Goal: Transaction & Acquisition: Purchase product/service

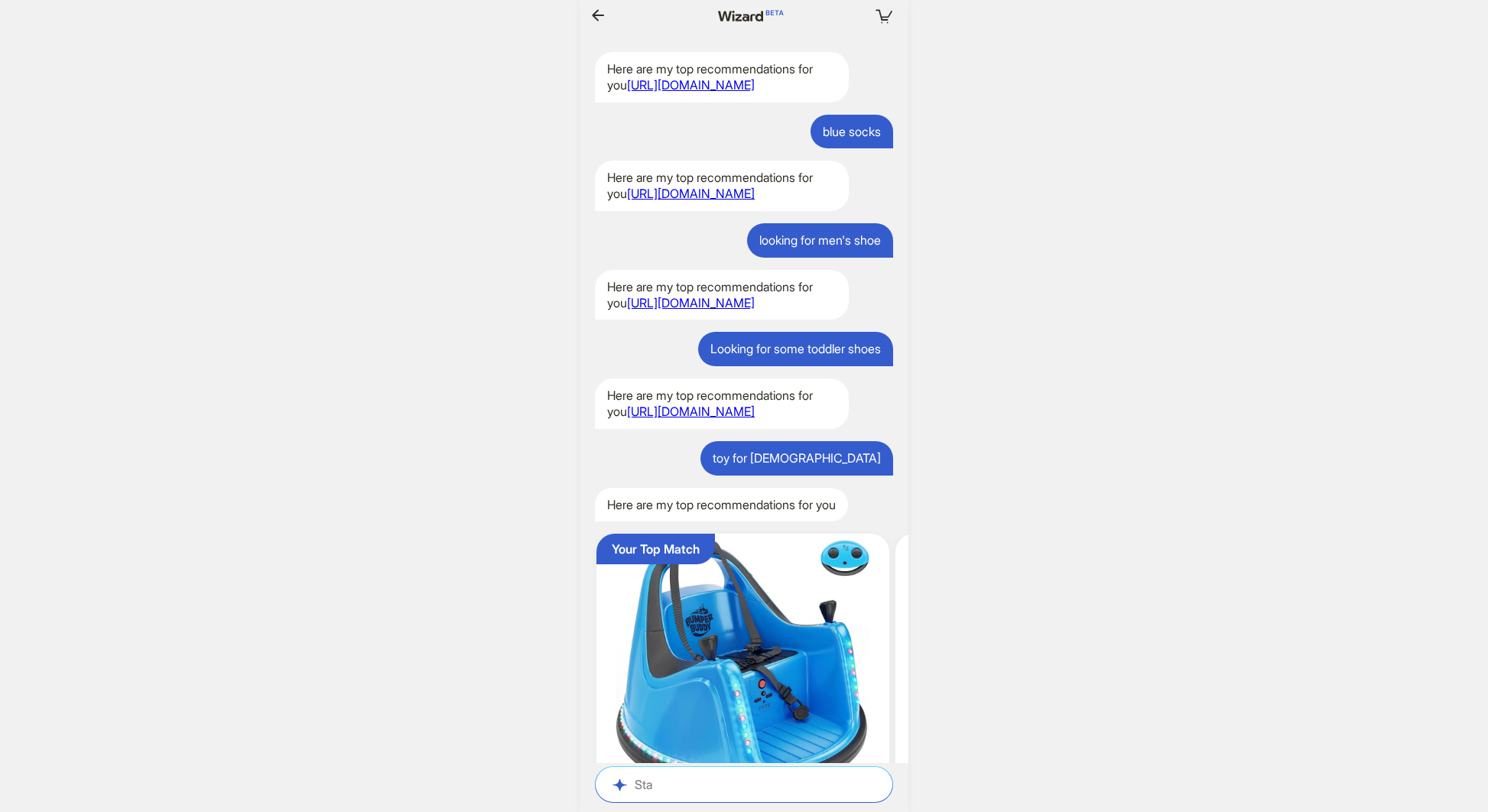
scroll to position [2698, 0]
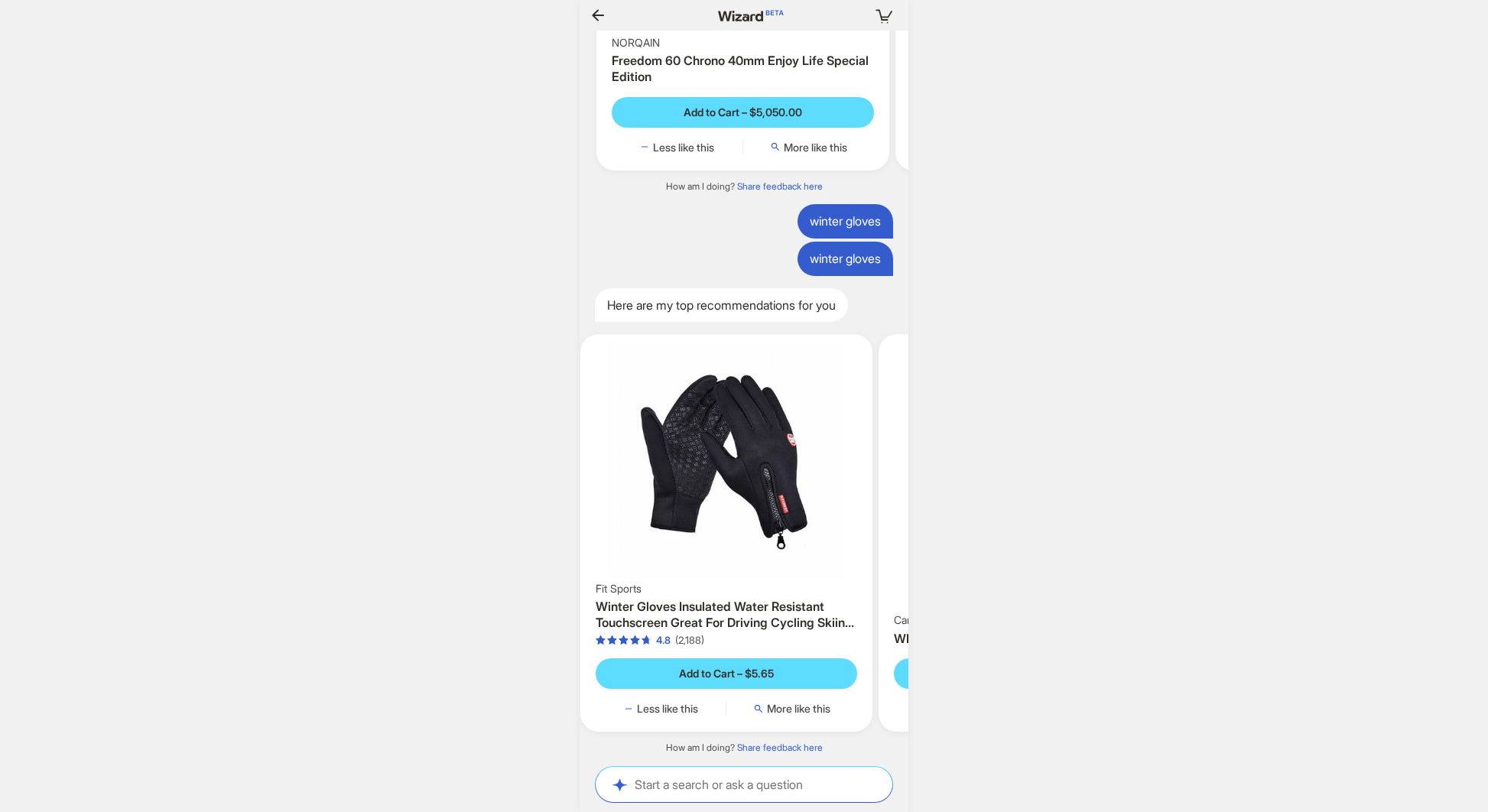
scroll to position [0, 1243]
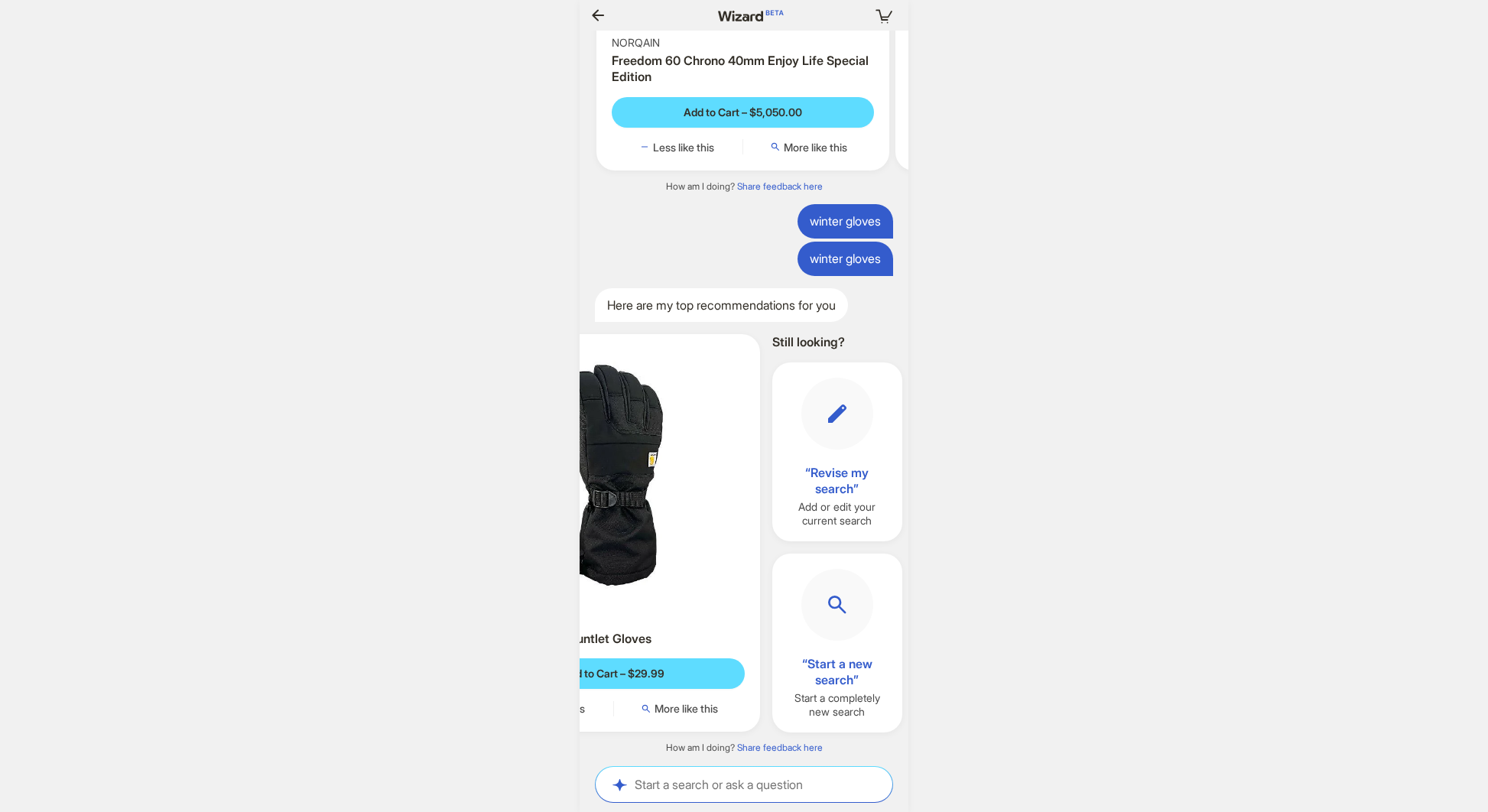
scroll to position [0, 763]
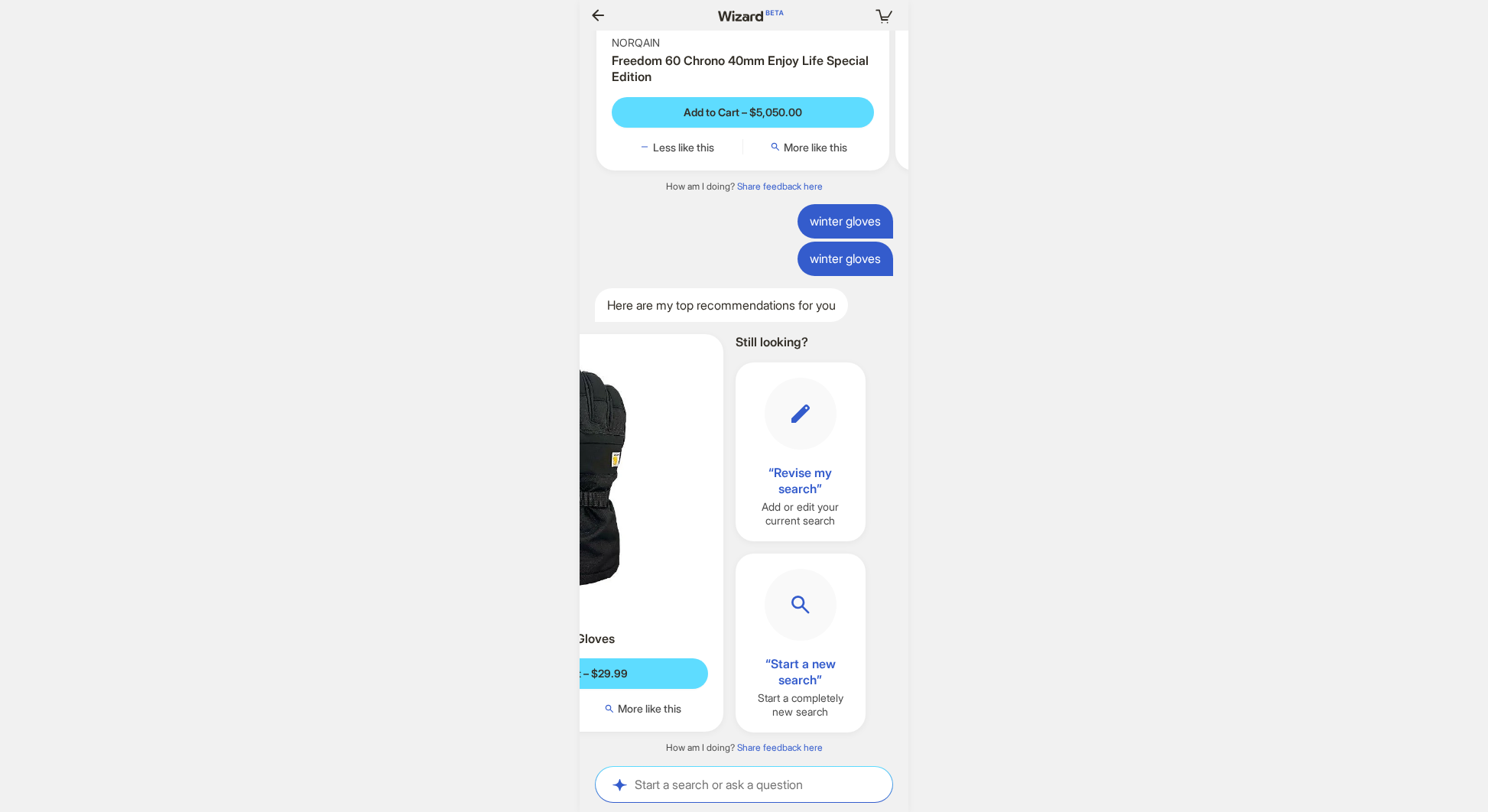
scroll to position [0, 770]
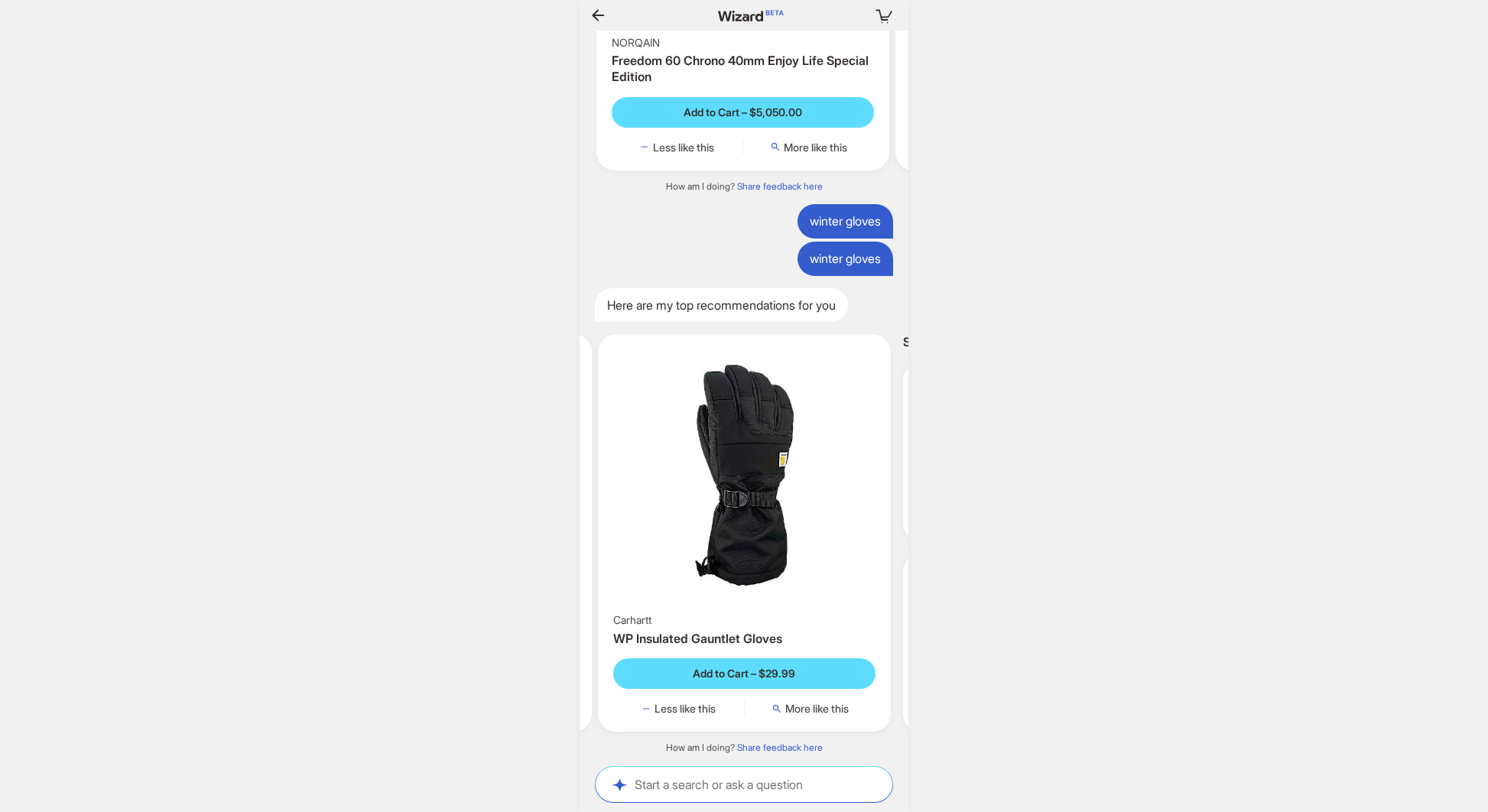
scroll to position [0, 1307]
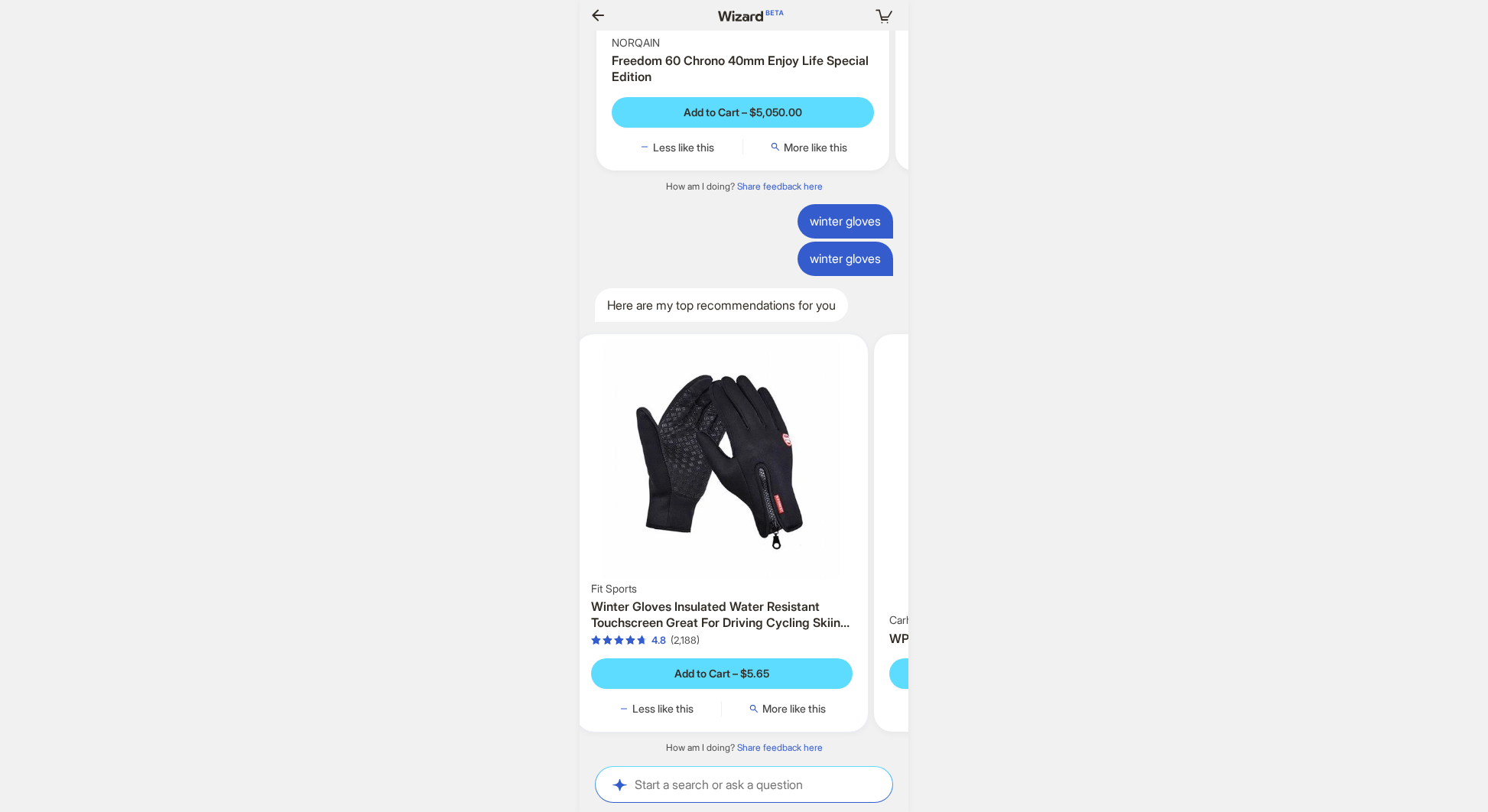
scroll to position [0, 305]
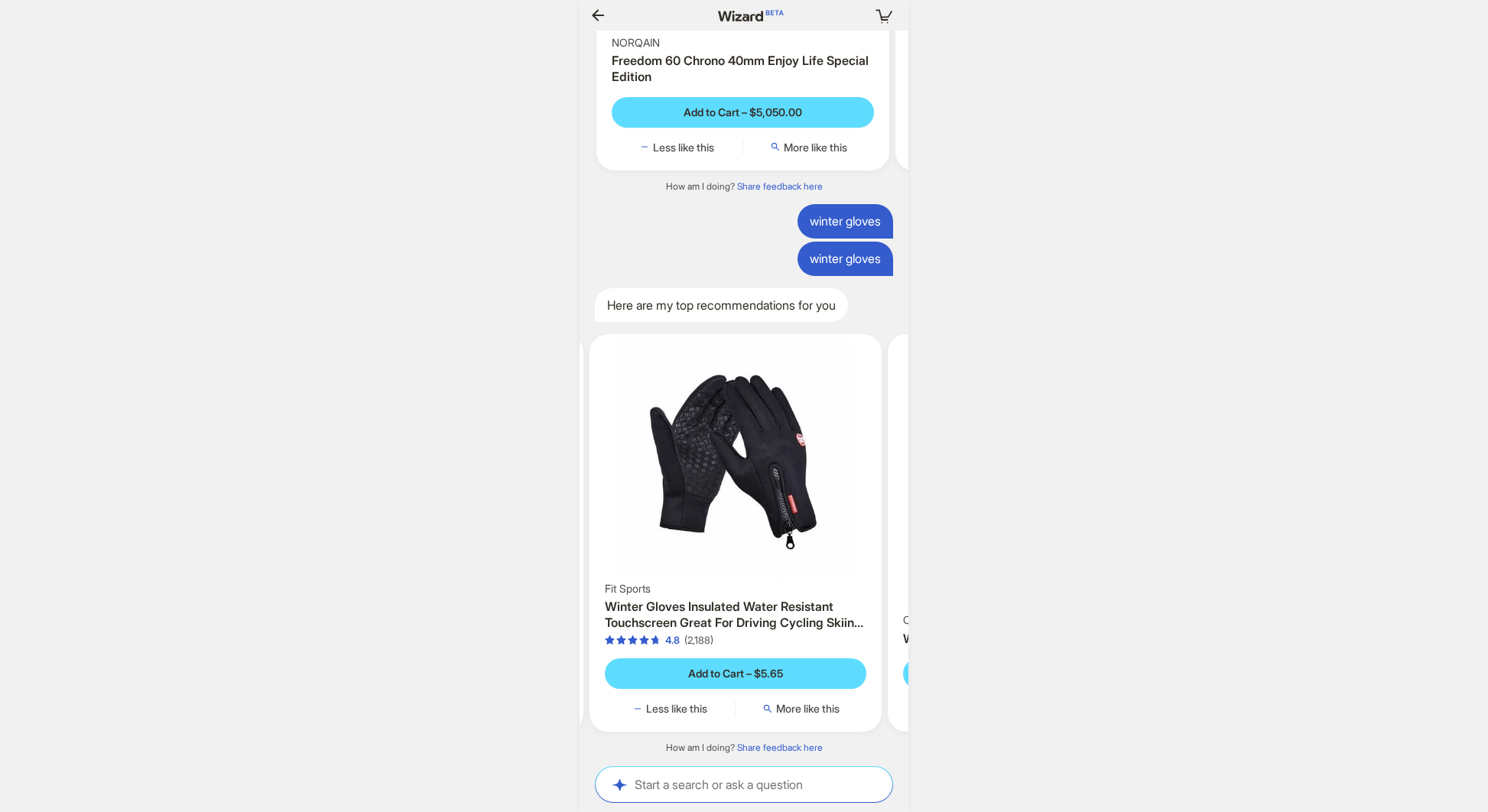
scroll to position [0, 1317]
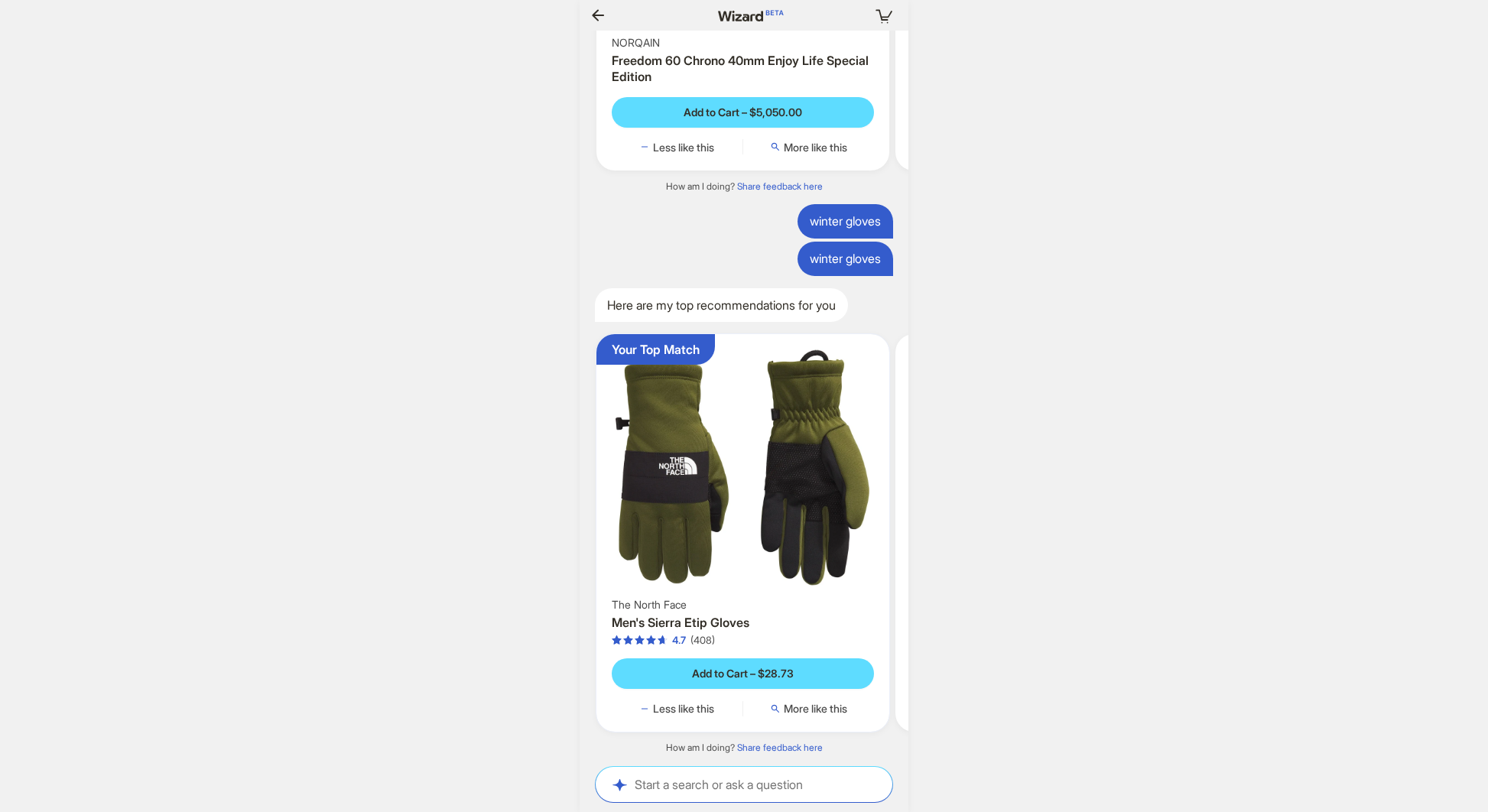
click at [795, 488] on img at bounding box center [743, 467] width 281 height 254
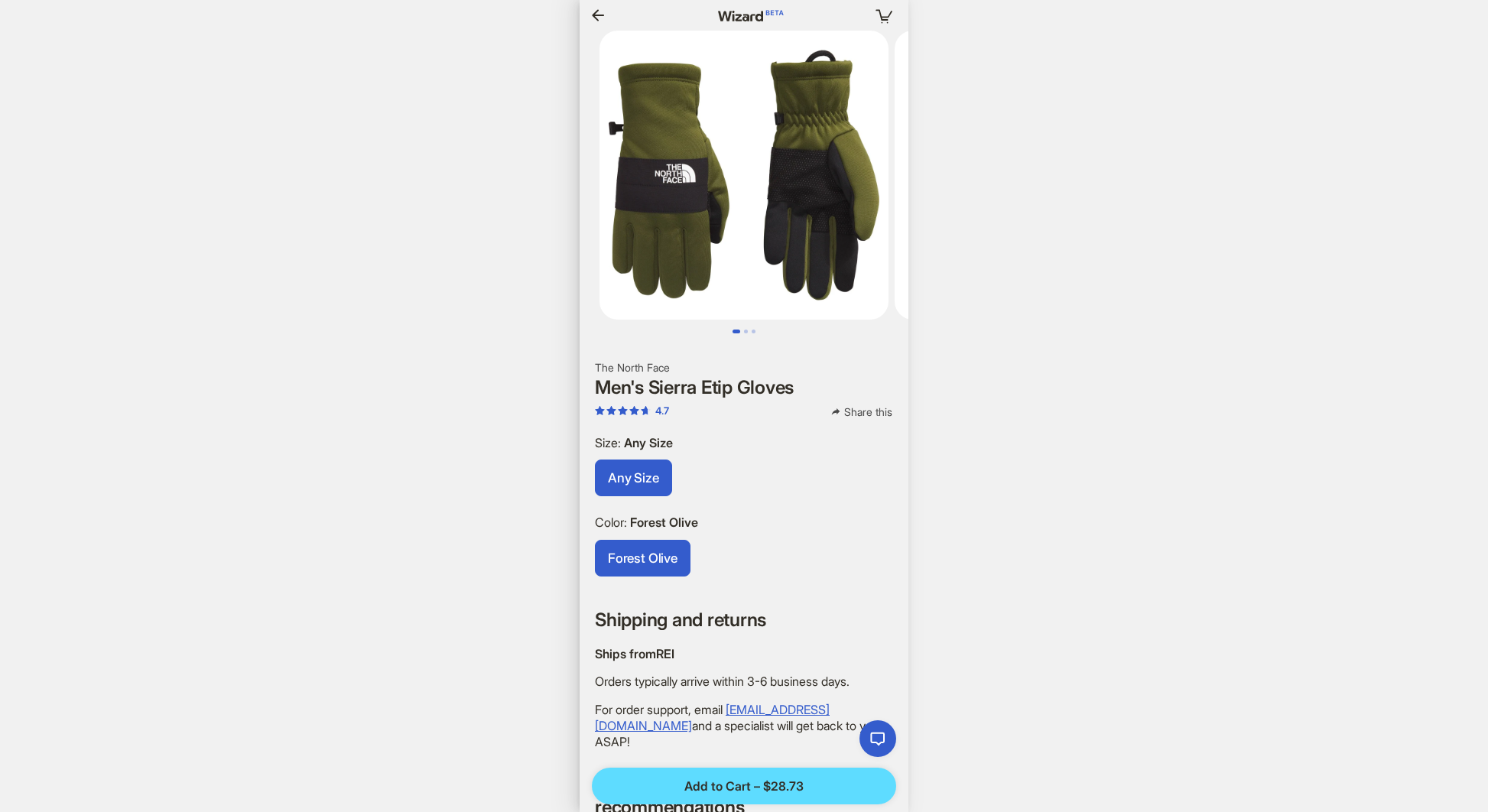
click at [592, 13] on icon "button" at bounding box center [598, 16] width 18 height 18
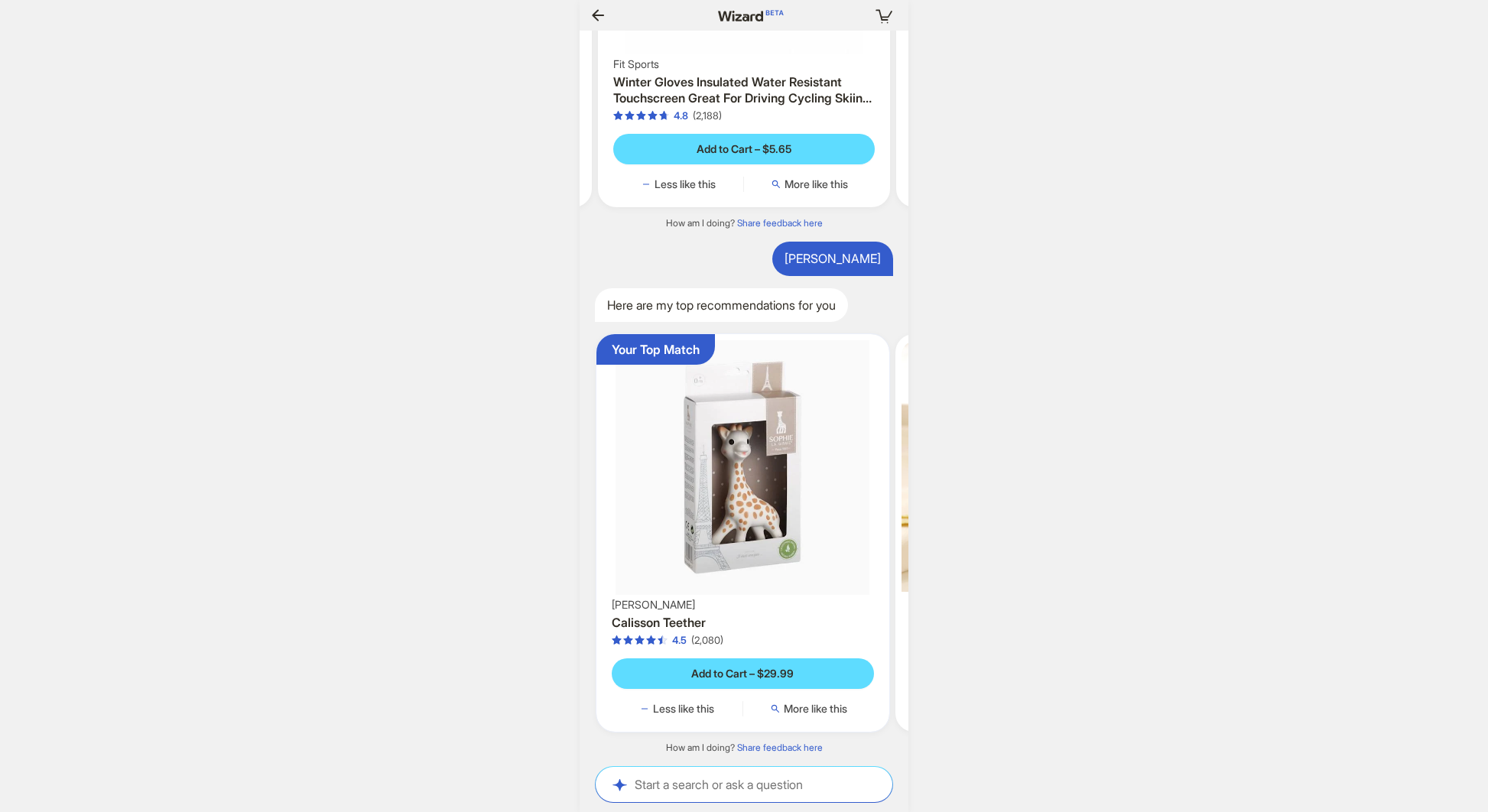
scroll to position [0, 1667]
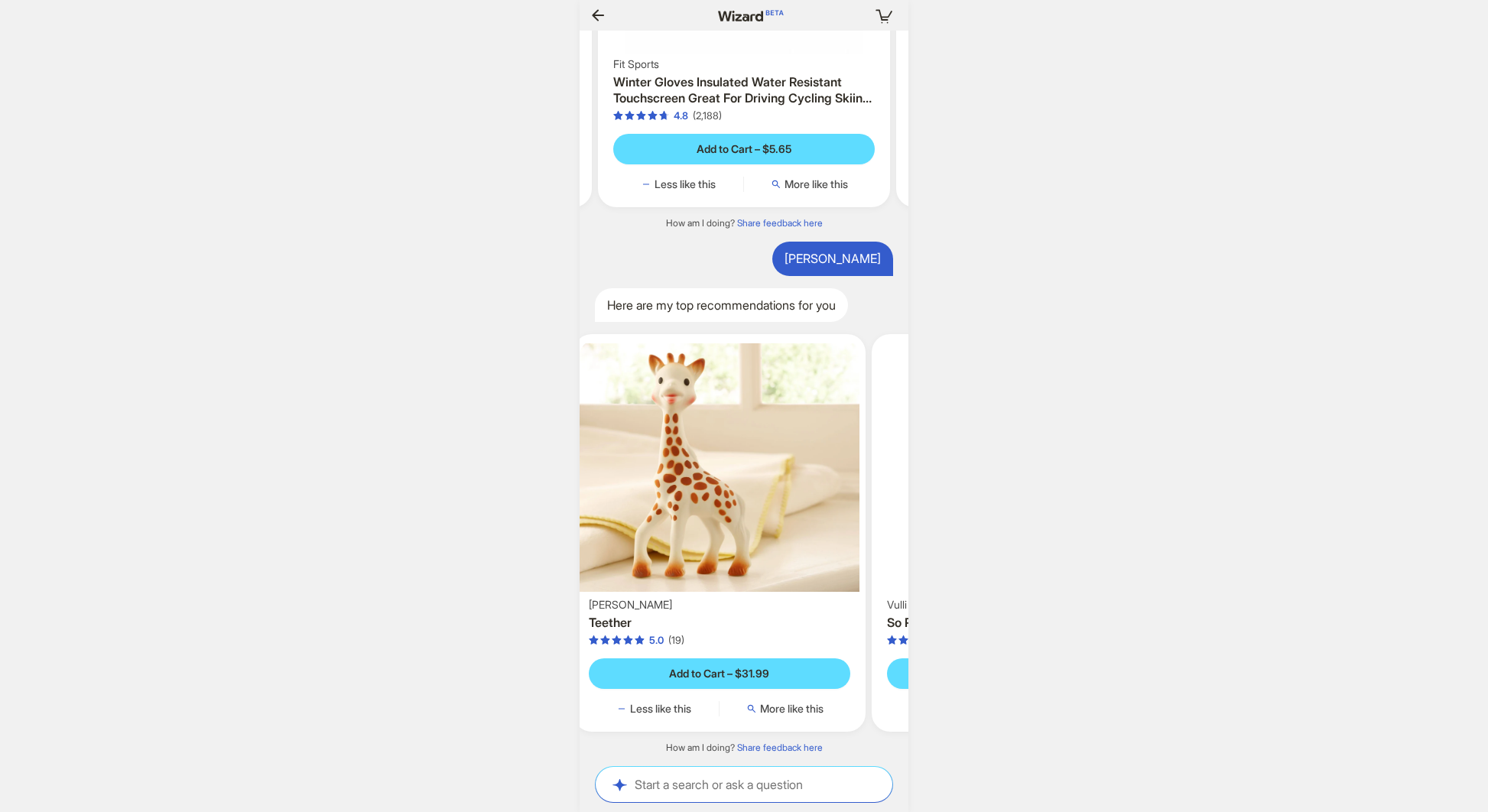
scroll to position [0, 507]
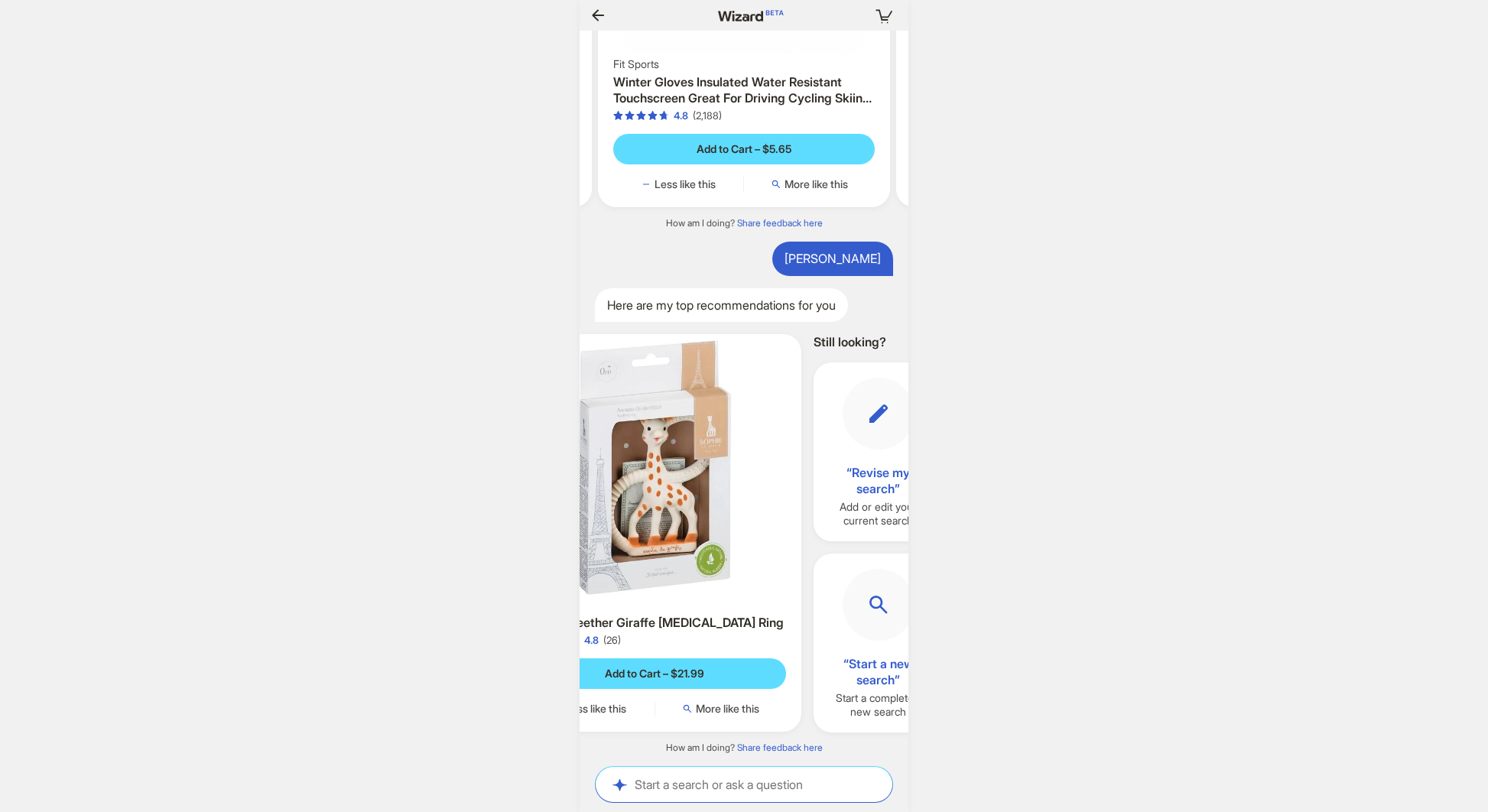
scroll to position [0, 749]
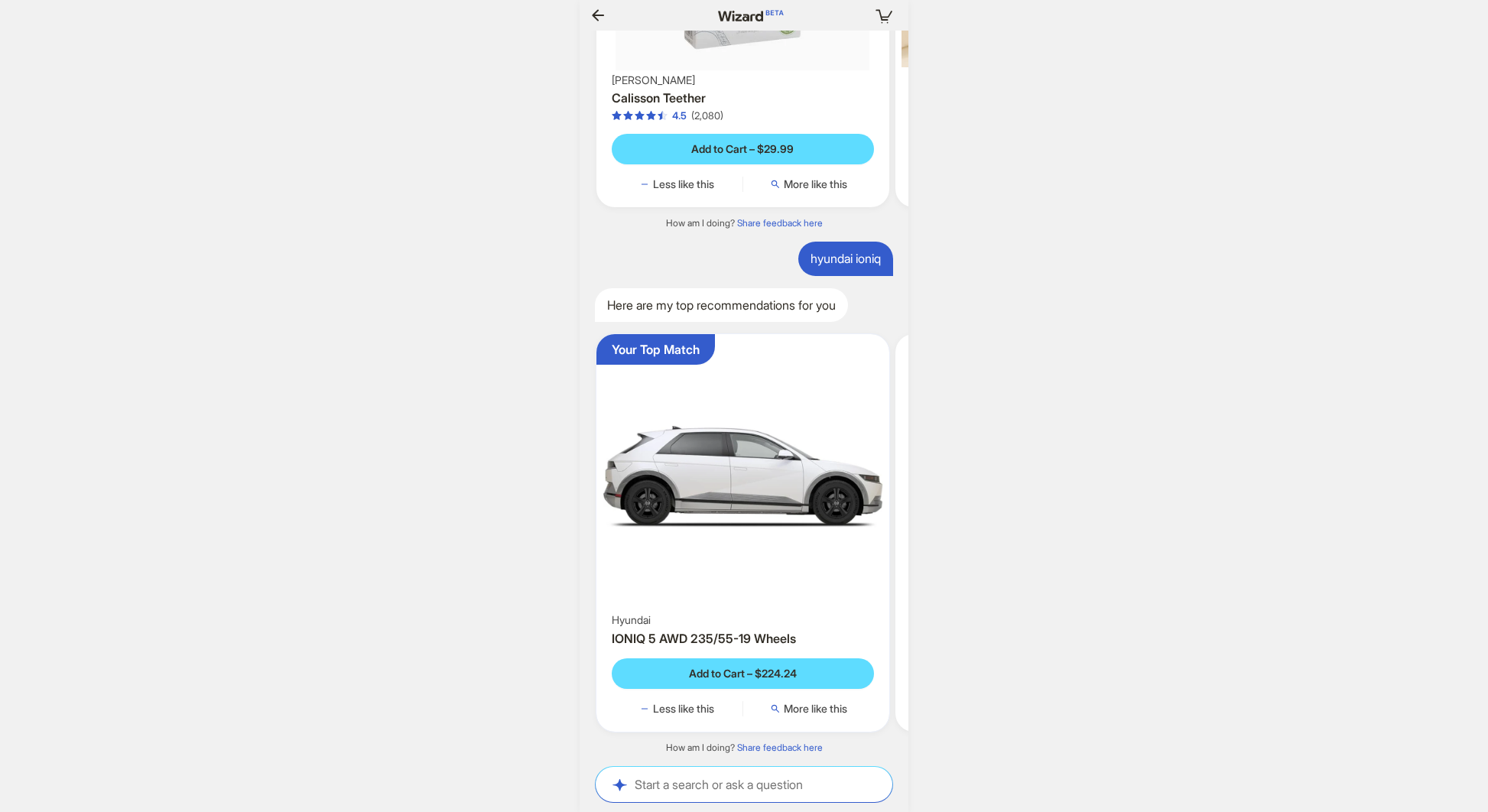
scroll to position [0, 1451]
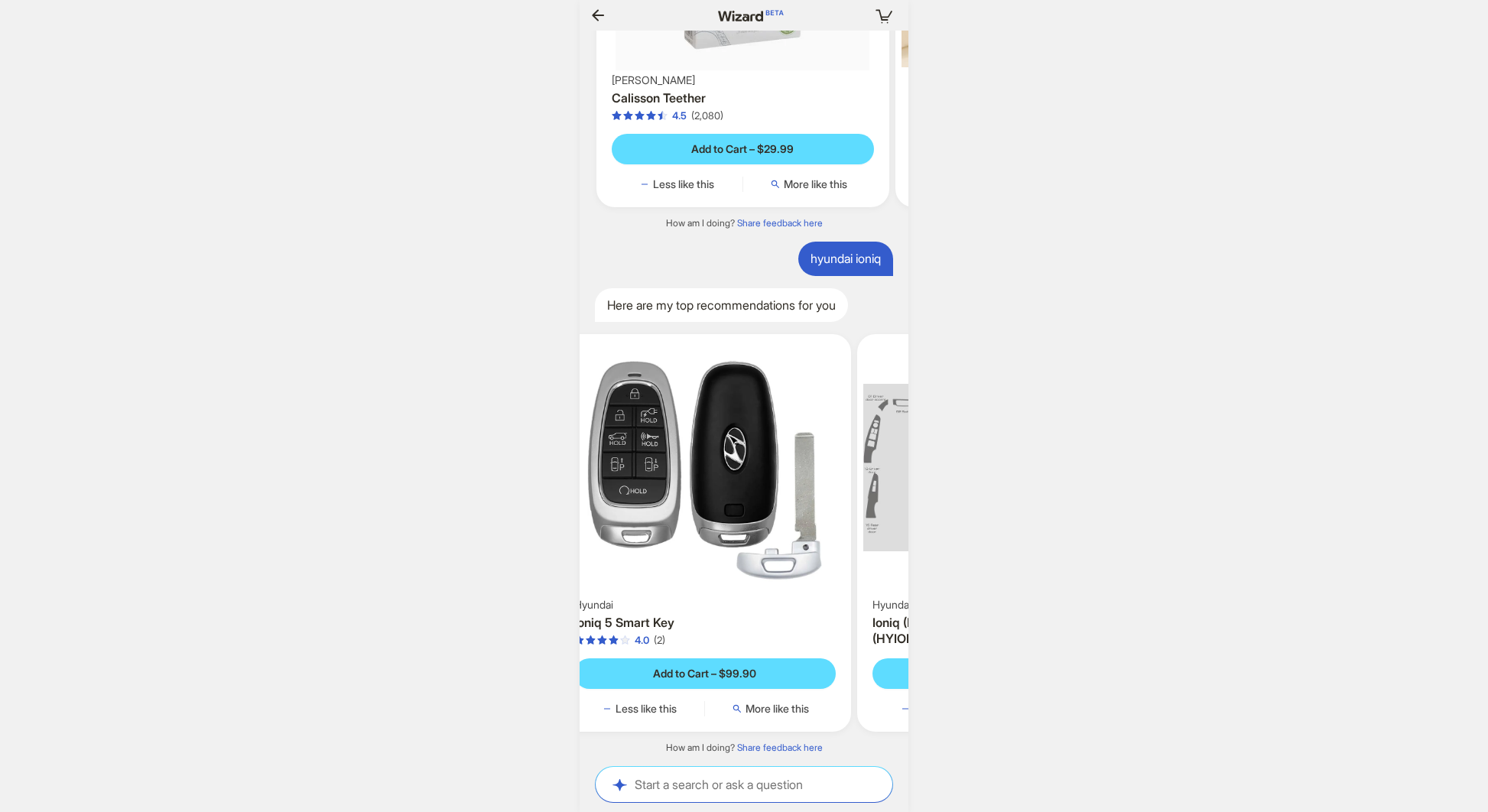
scroll to position [0, 530]
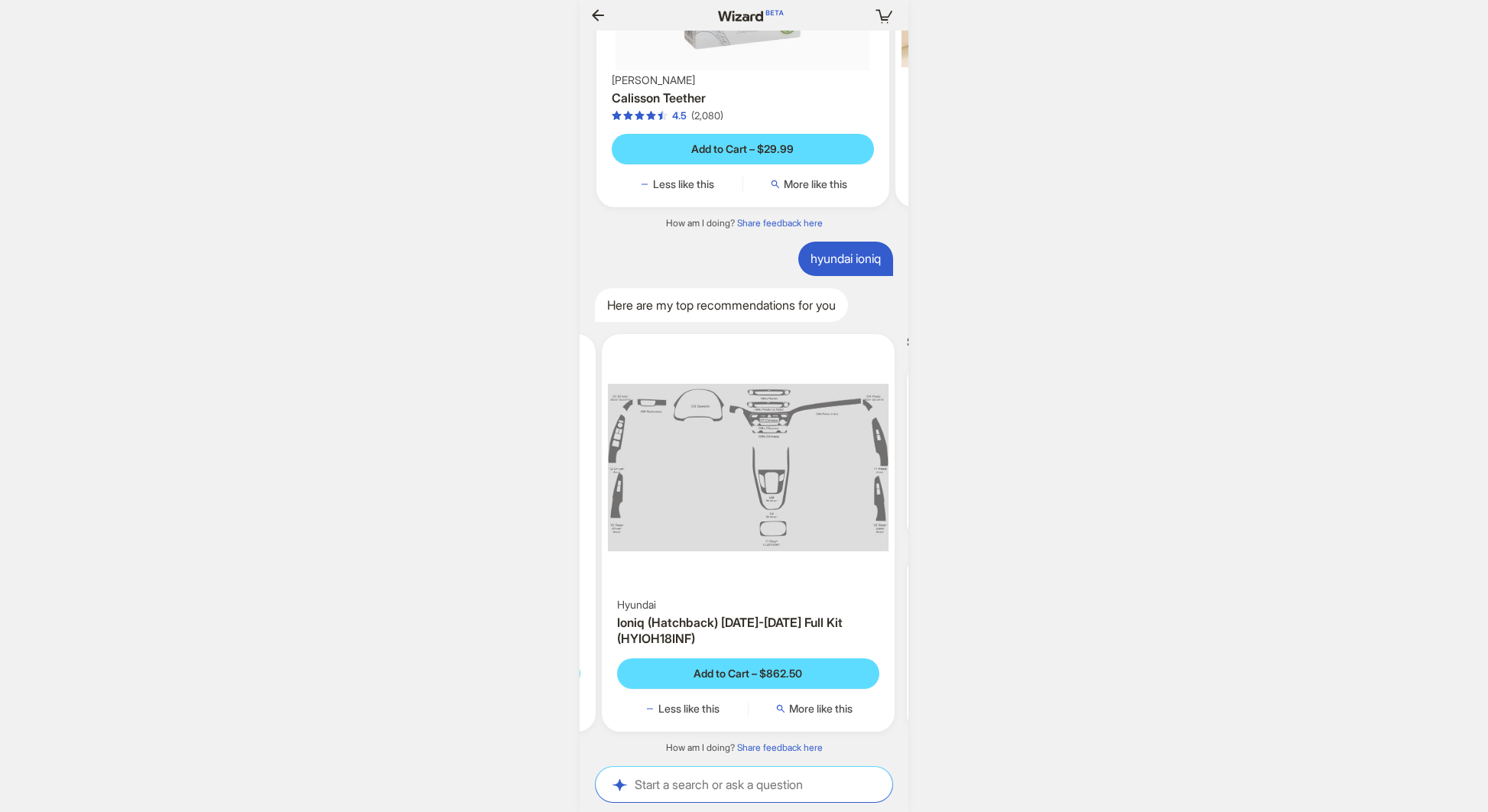
scroll to position [0, 595]
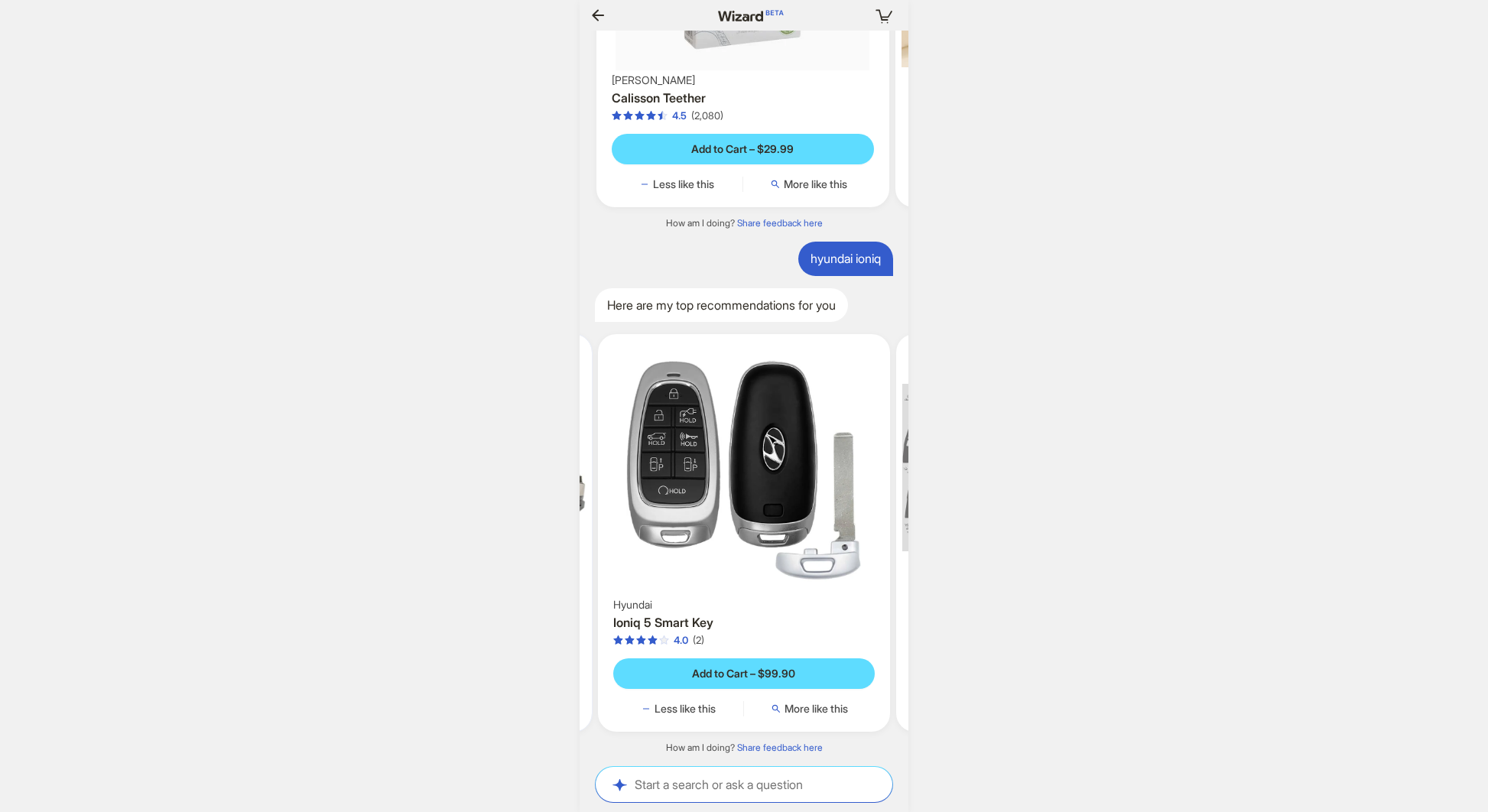
scroll to position [0, 515]
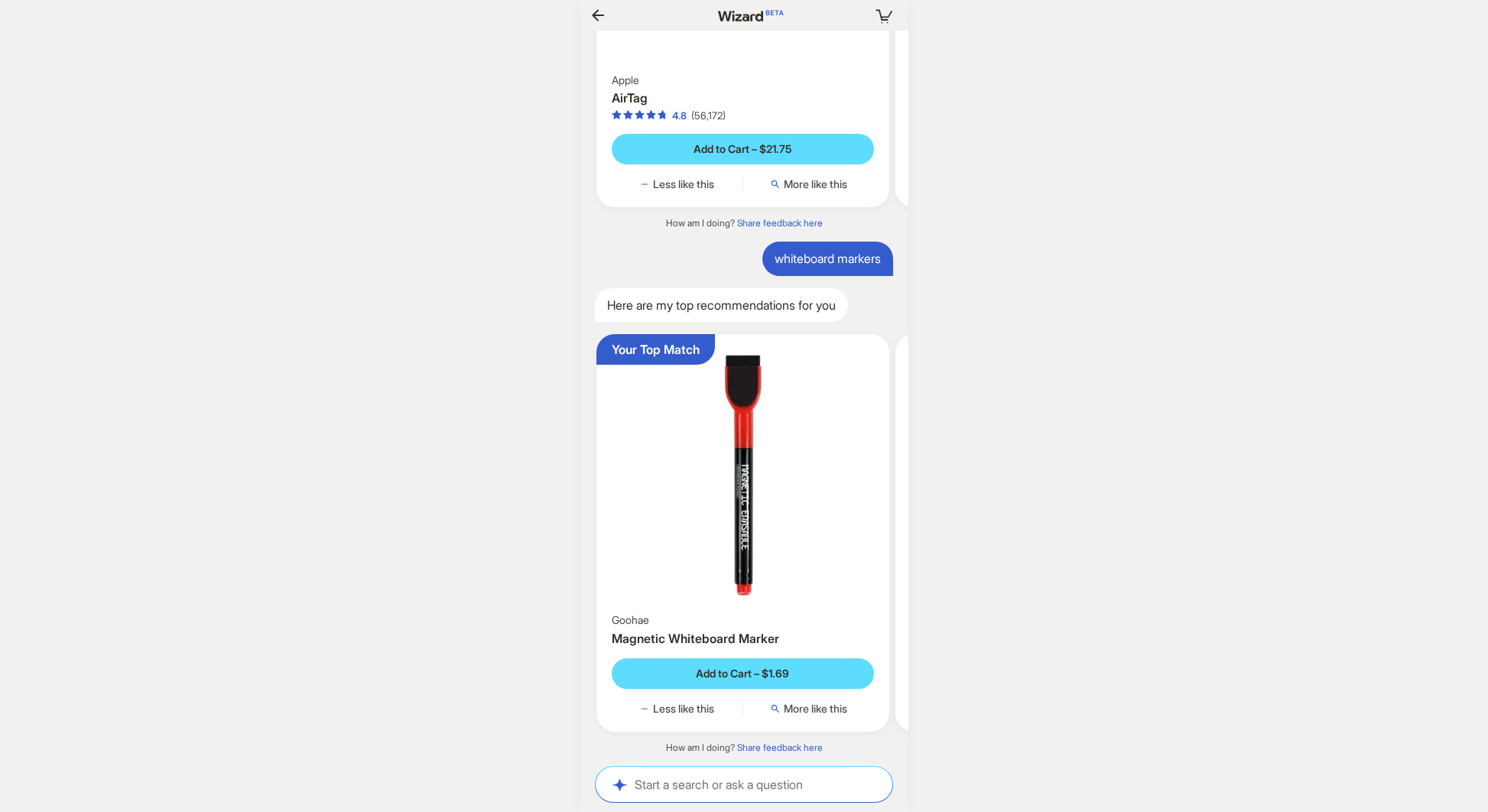
scroll to position [0, 1598]
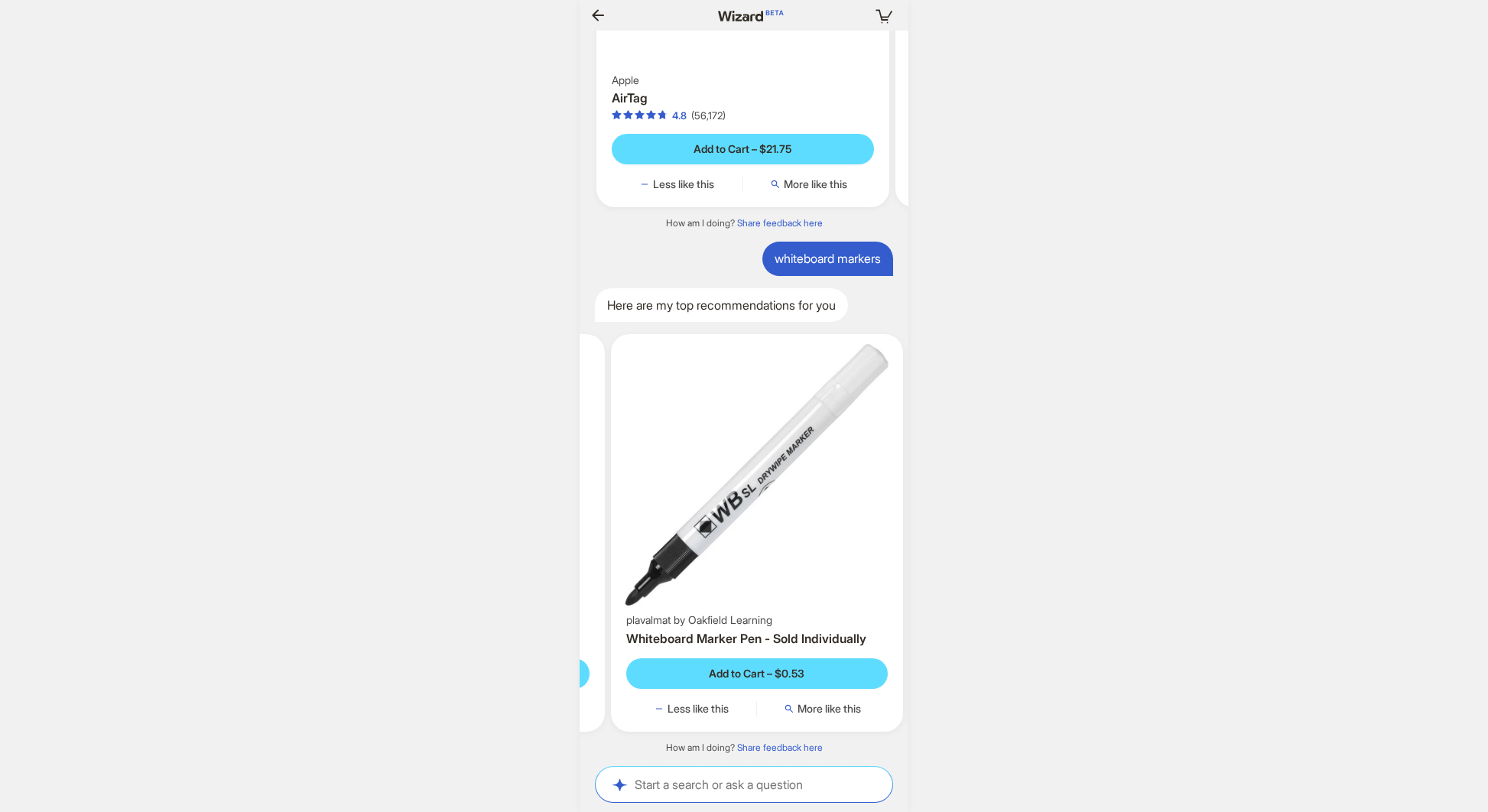
scroll to position [0, 1604]
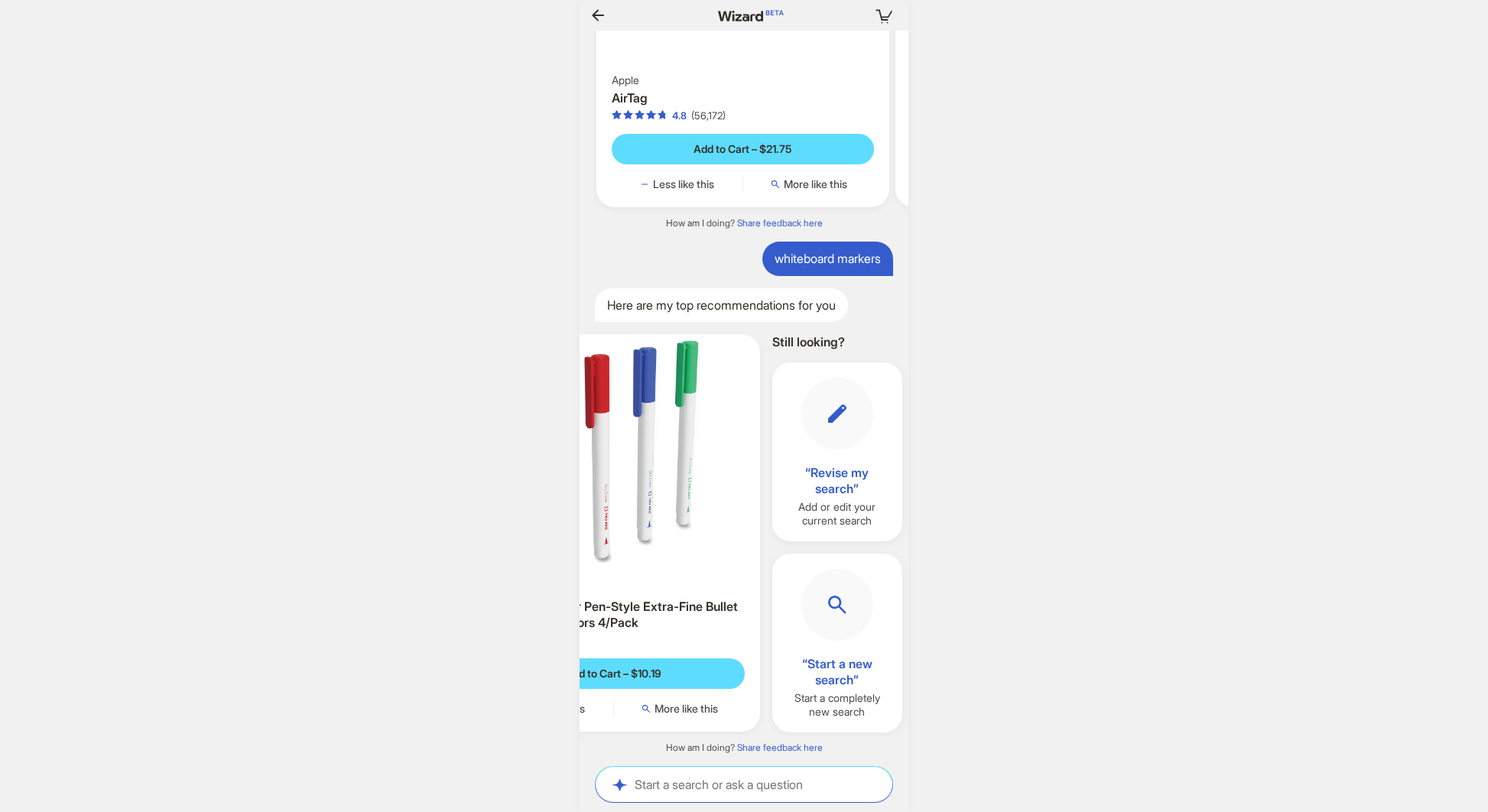
scroll to position [0, 1628]
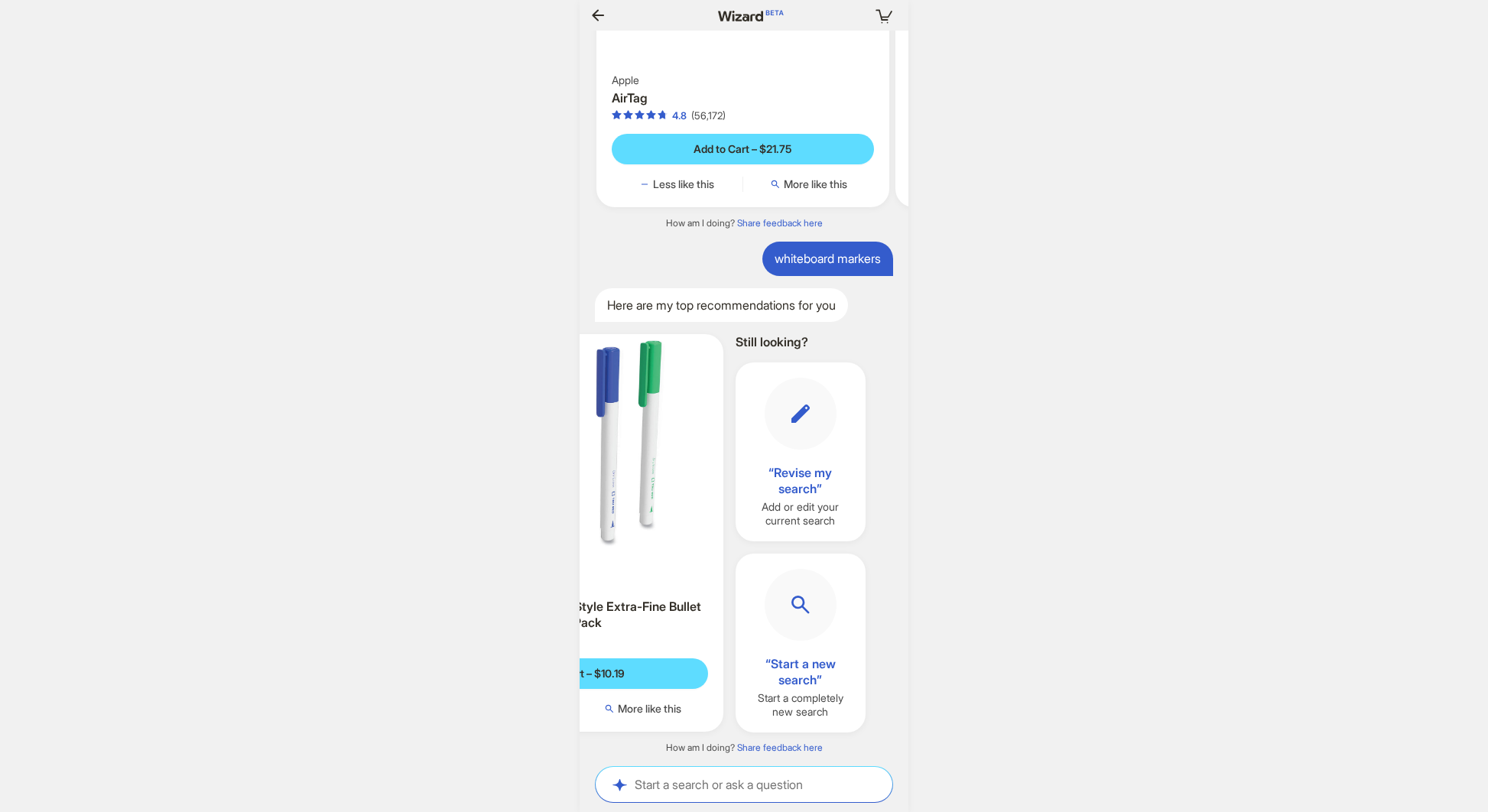
scroll to position [0, 770]
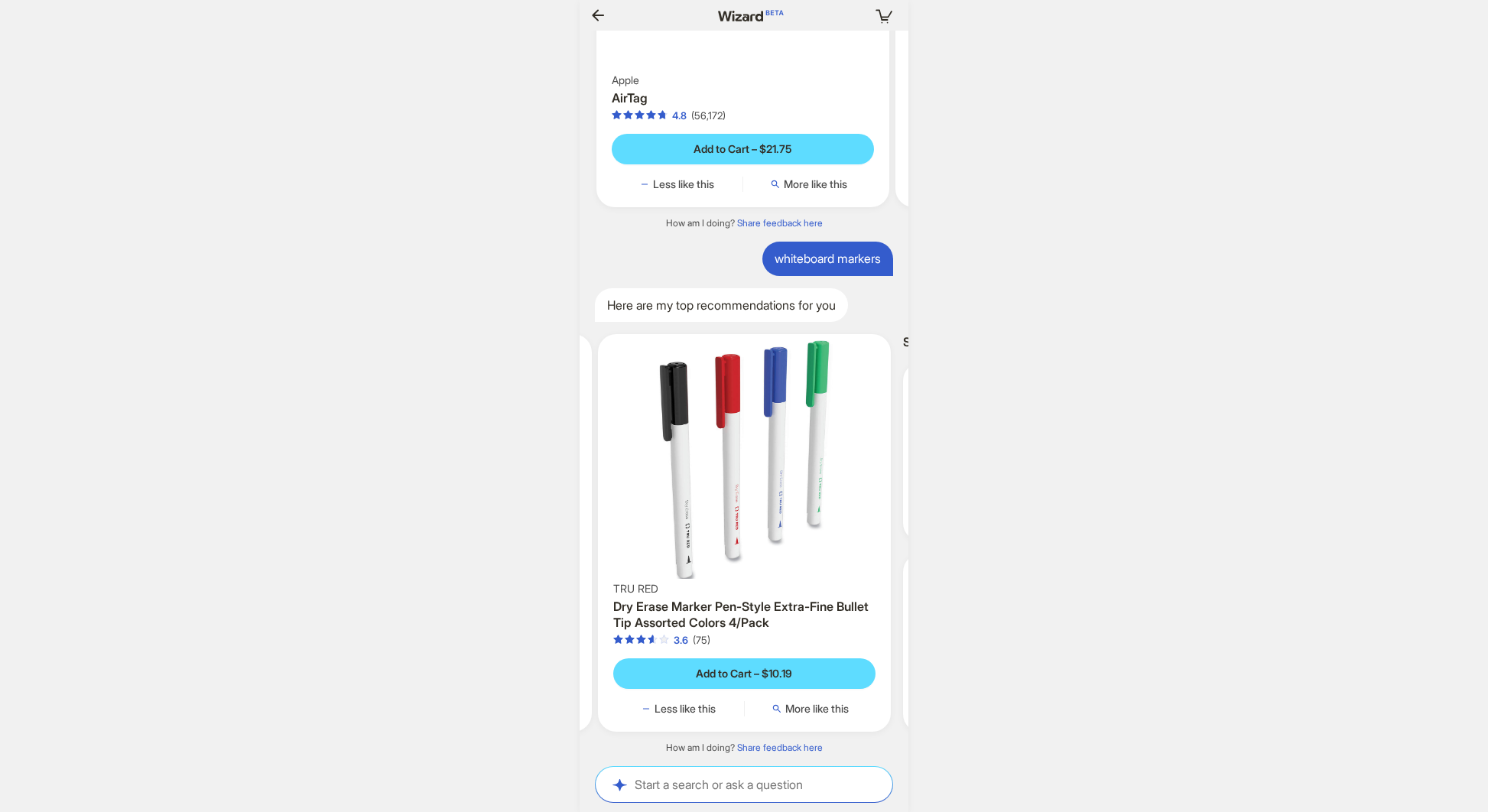
scroll to position [0, 1653]
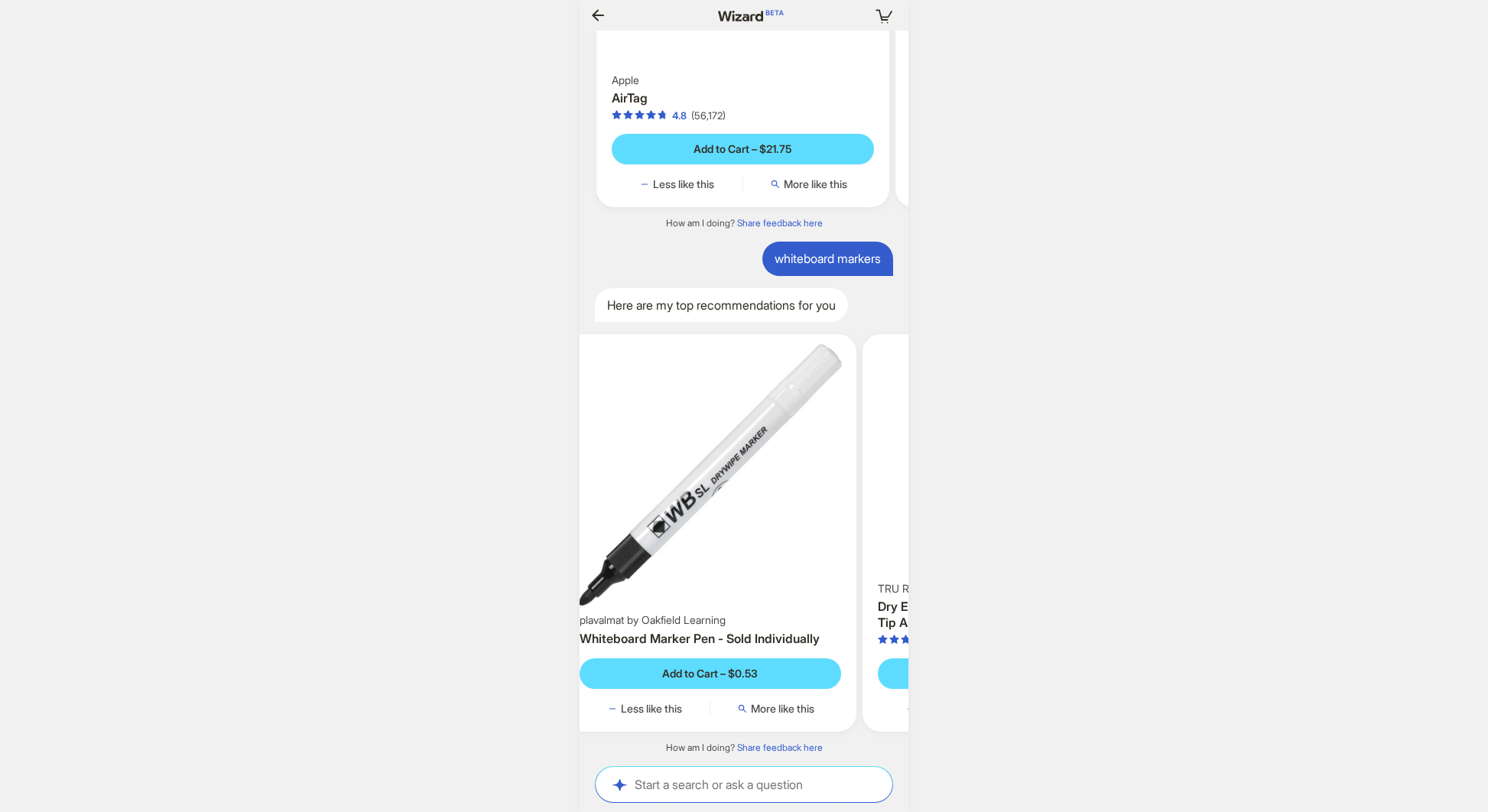
scroll to position [0, 304]
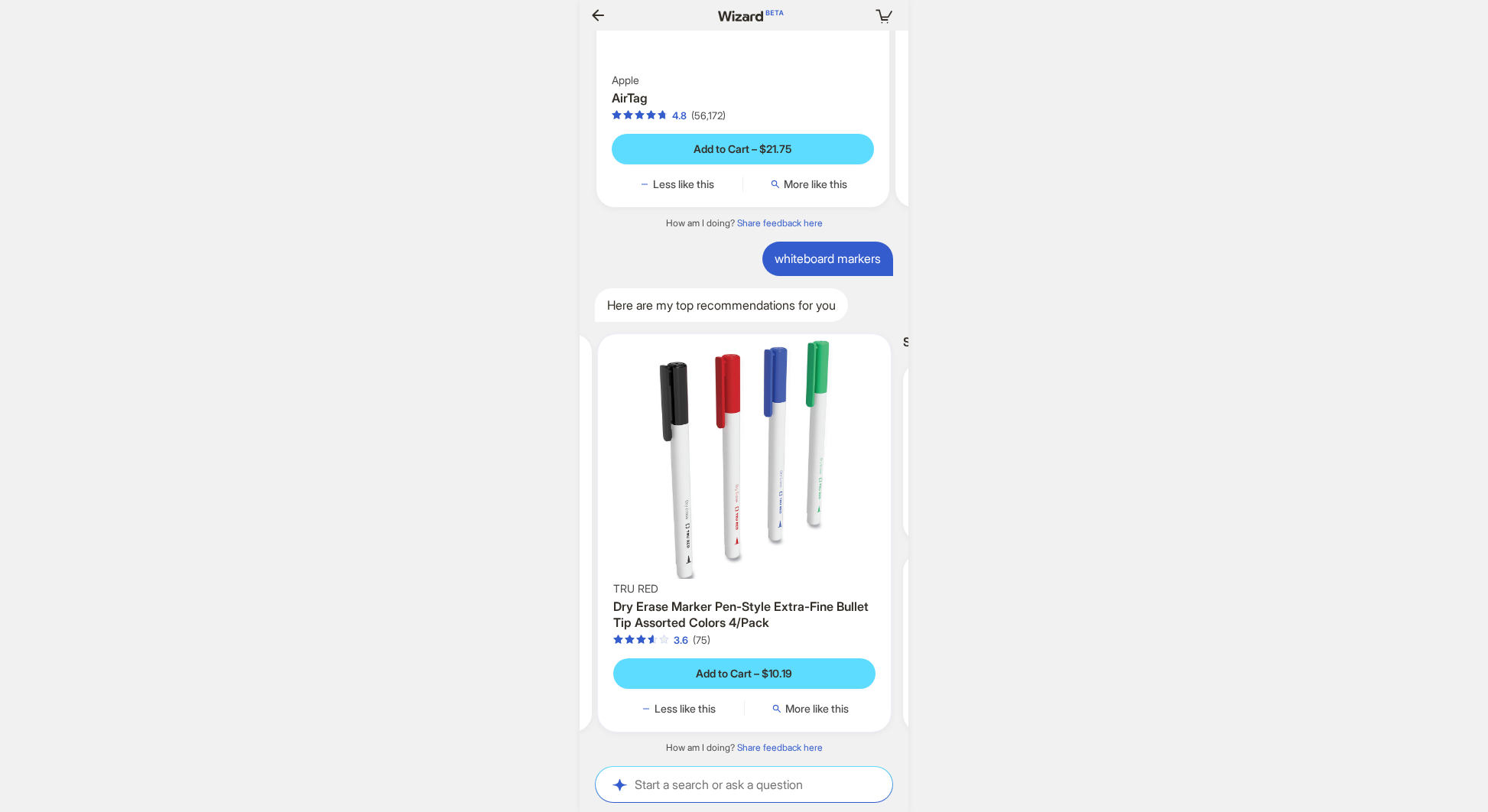
click at [793, 474] on img at bounding box center [744, 459] width 281 height 238
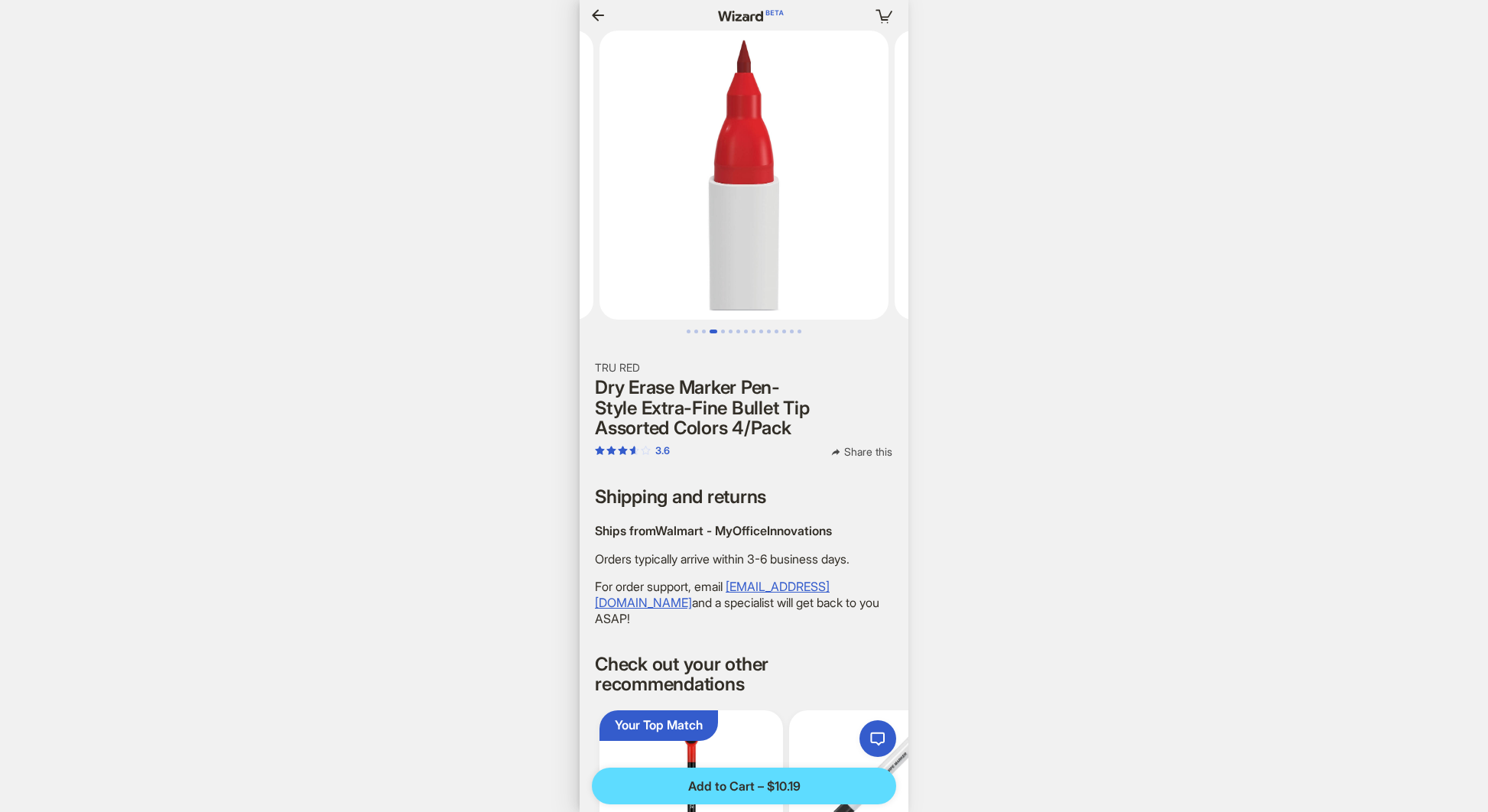
click at [600, 19] on icon "button" at bounding box center [598, 16] width 18 height 18
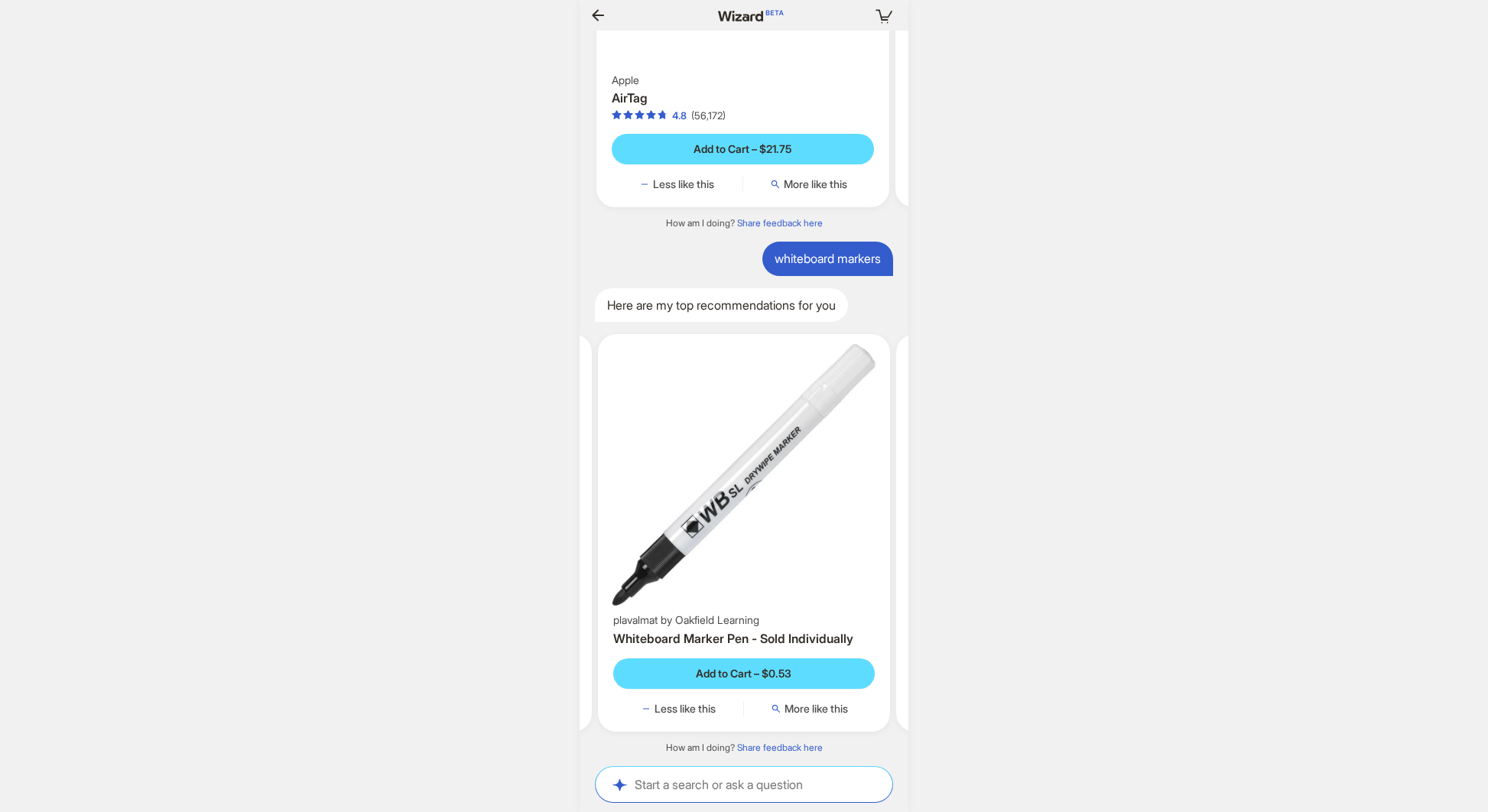
click at [693, 385] on img at bounding box center [744, 475] width 281 height 270
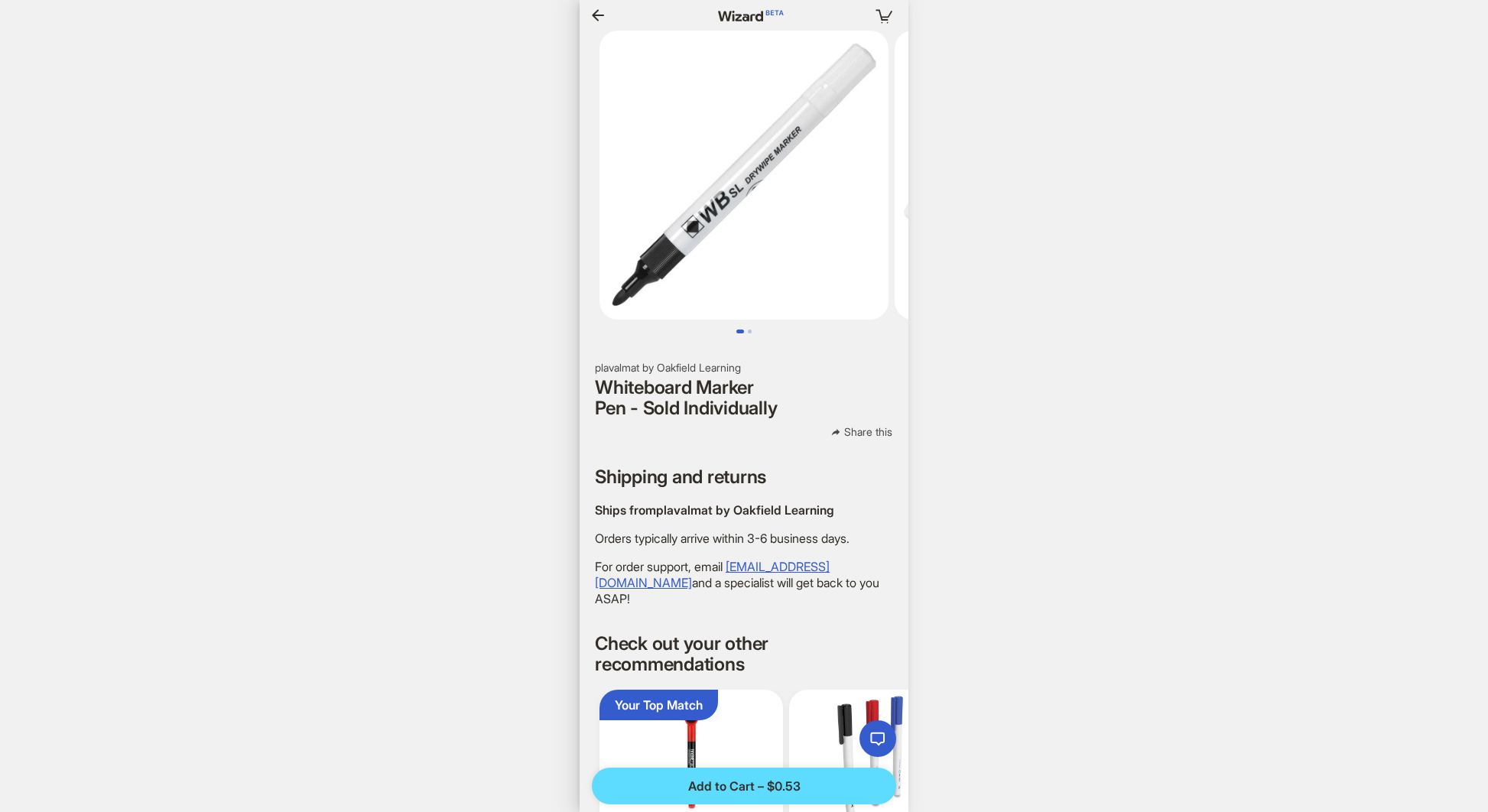
click at [596, 13] on icon "button" at bounding box center [598, 16] width 18 height 18
click at [602, 16] on icon "button" at bounding box center [598, 16] width 18 height 18
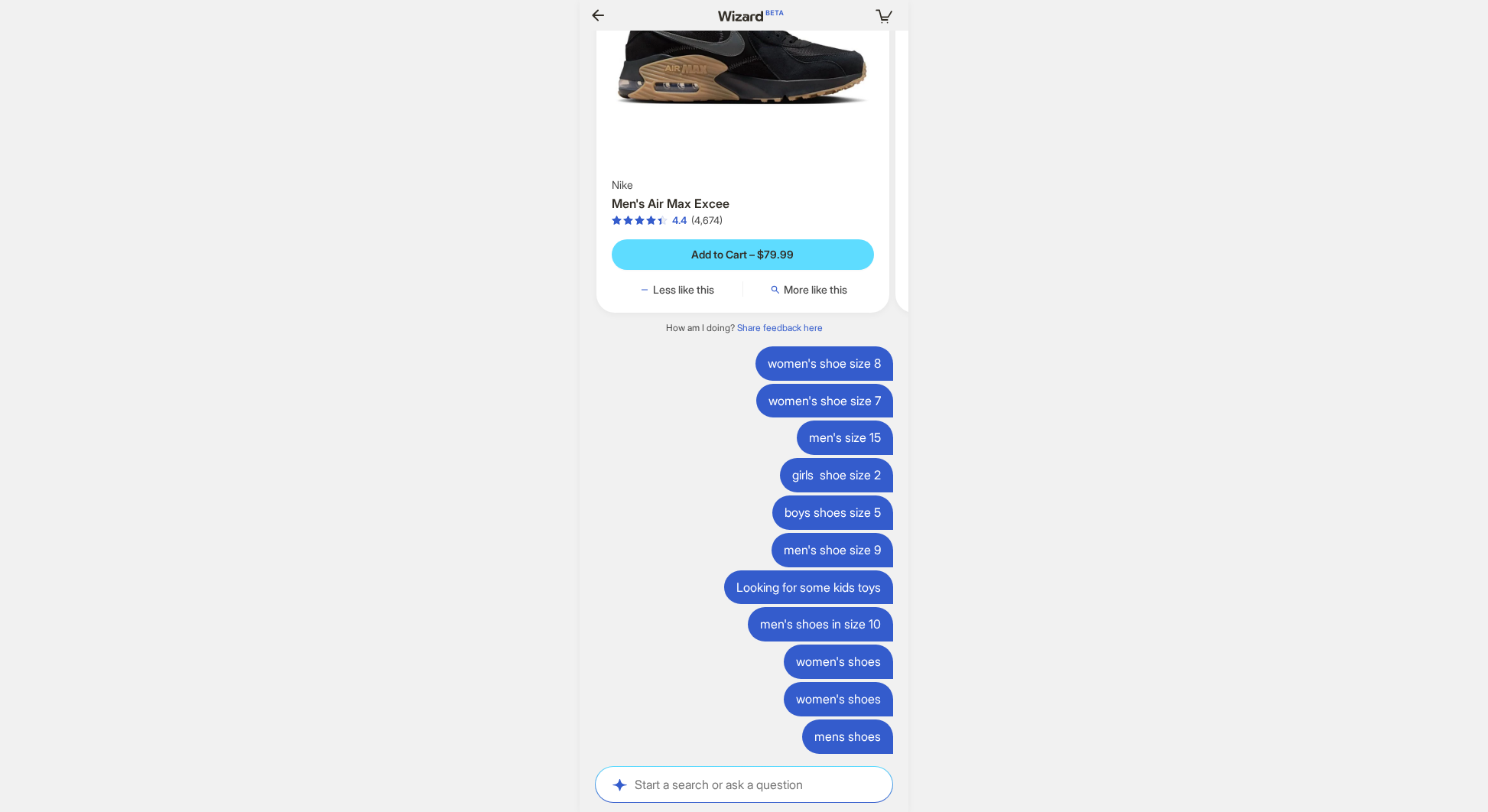
scroll to position [0, 1607]
